Goal: Navigation & Orientation: Find specific page/section

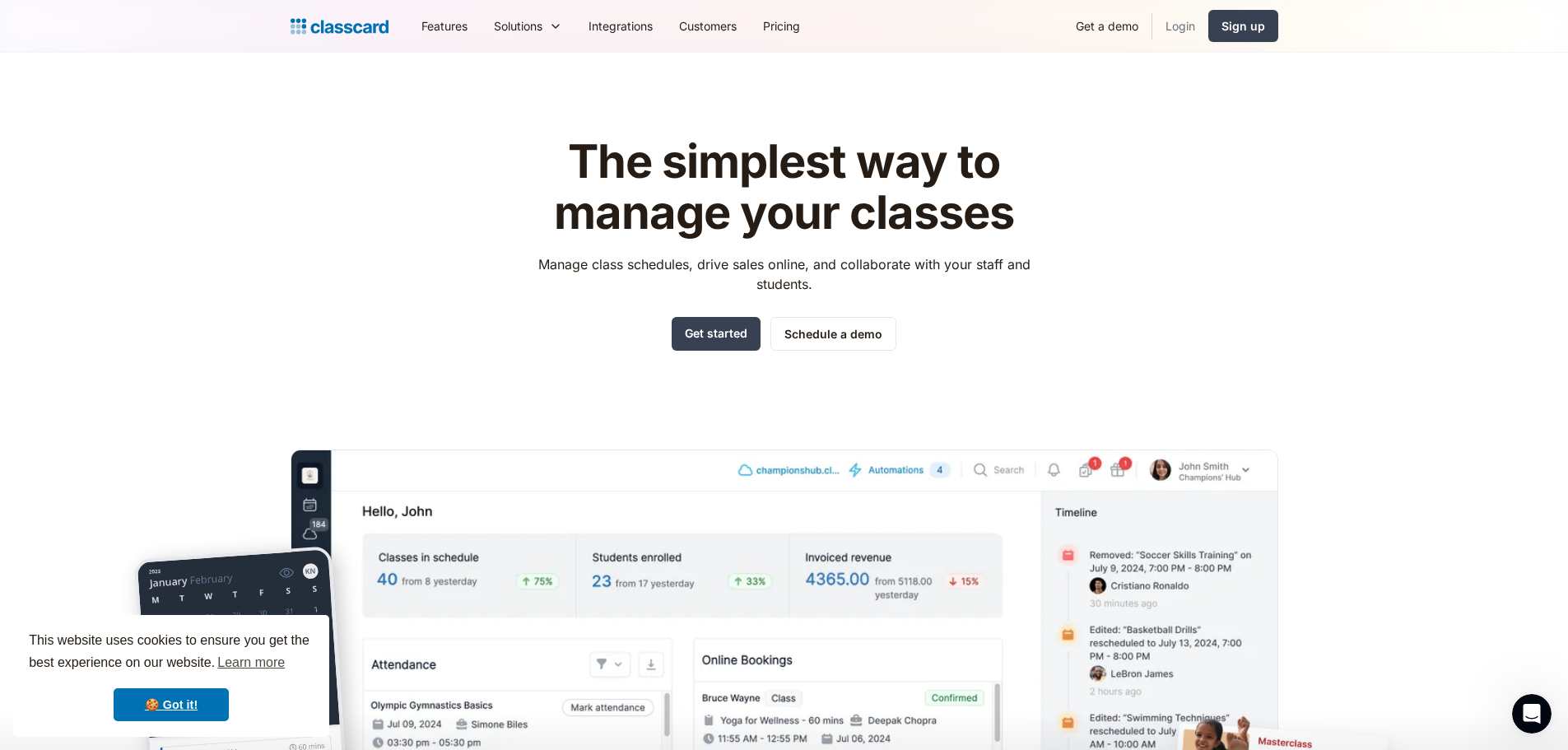
click at [1183, 29] on link "Login" at bounding box center [1181, 26] width 56 height 37
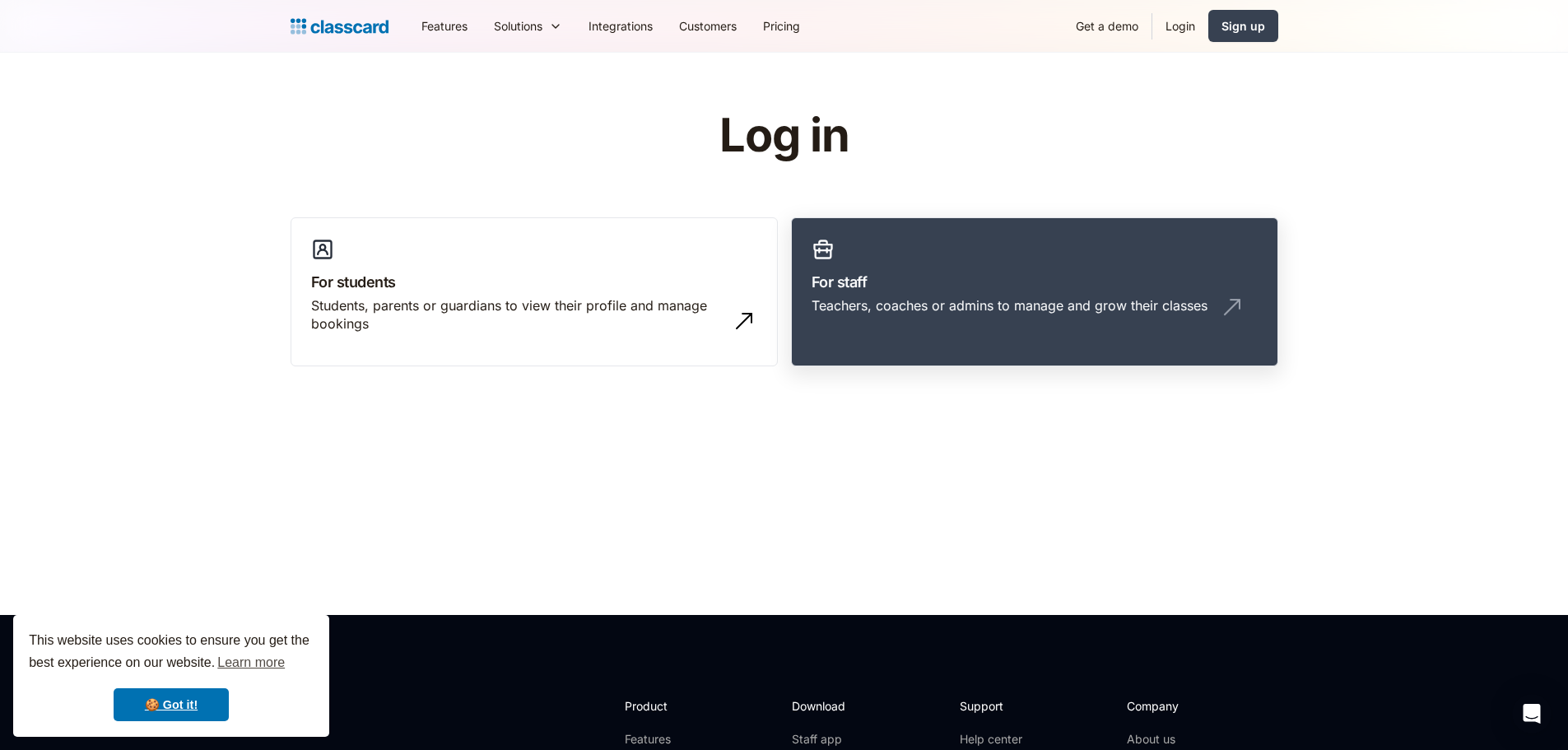
click at [1080, 237] on link "For staff Teachers, coaches or admins to manage and grow their classes" at bounding box center [1034, 292] width 487 height 150
